Goal: Find specific fact: Find specific fact

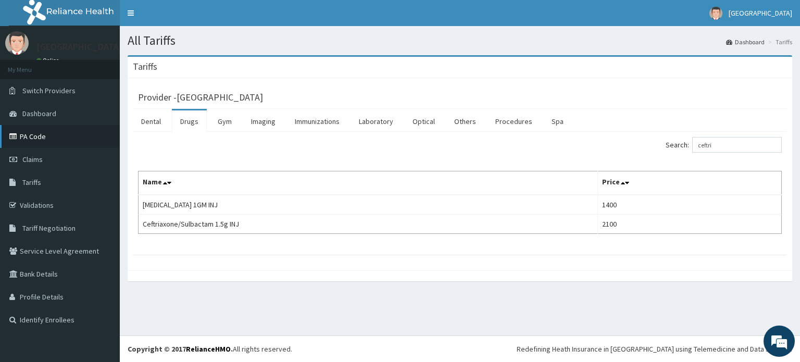
click at [42, 138] on link "PA Code" at bounding box center [60, 136] width 120 height 23
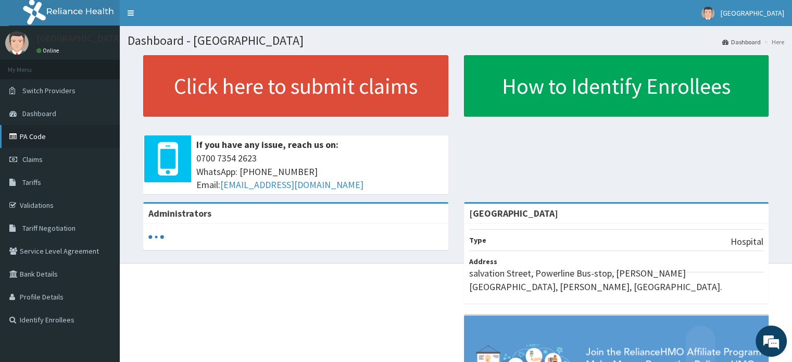
click at [38, 132] on link "PA Code" at bounding box center [60, 136] width 120 height 23
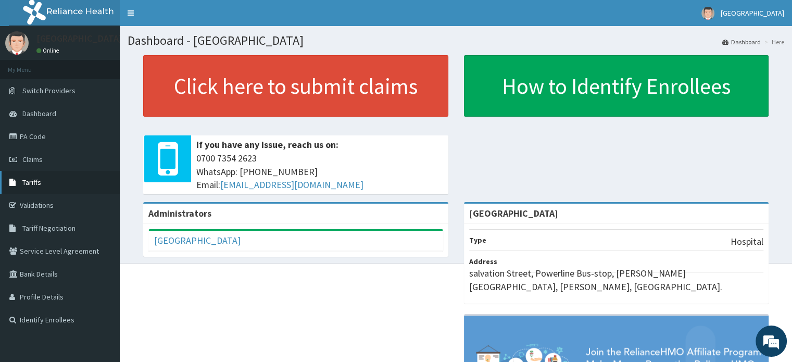
click at [81, 182] on link "Tariffs" at bounding box center [60, 182] width 120 height 23
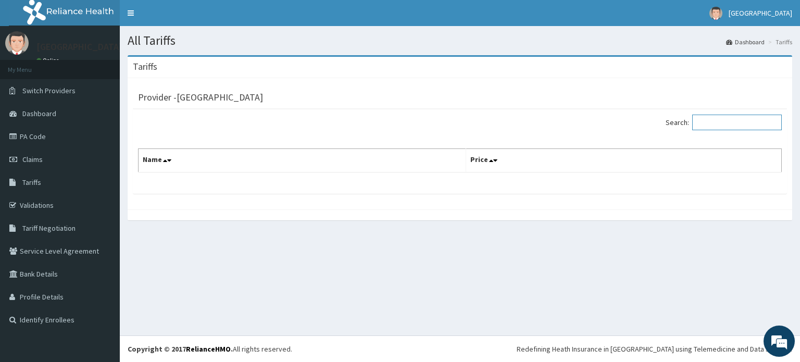
click at [713, 127] on input "Search:" at bounding box center [737, 123] width 90 height 16
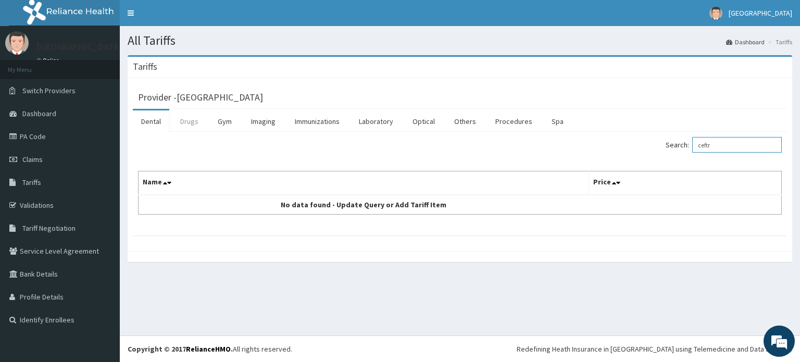
type input "ceftr"
click at [188, 125] on link "Drugs" at bounding box center [189, 121] width 35 height 22
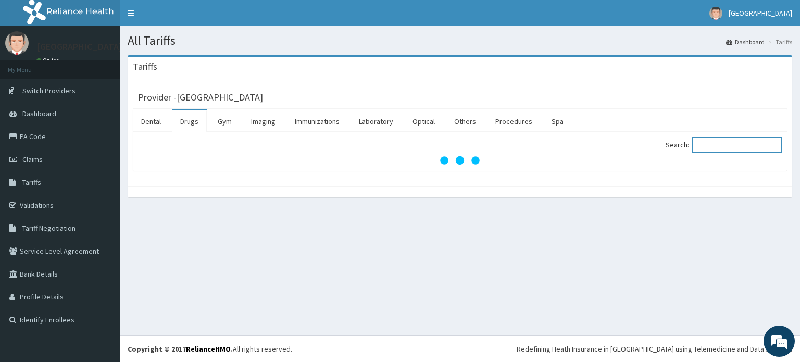
click at [731, 150] on input "Search:" at bounding box center [737, 145] width 90 height 16
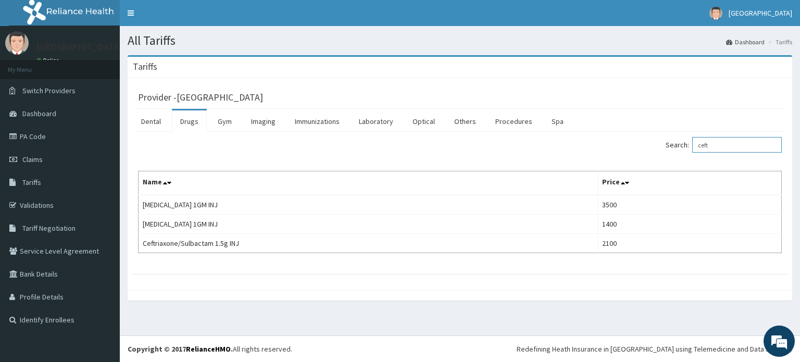
click at [733, 150] on input "ceft" at bounding box center [737, 145] width 90 height 16
type input "c"
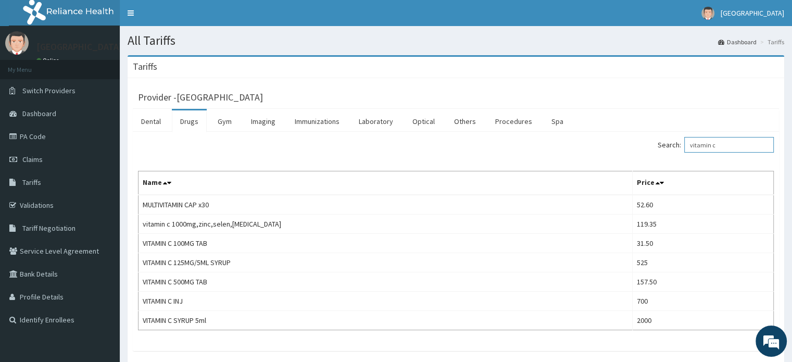
type input "vitamin c"
